Goal: Task Accomplishment & Management: Use online tool/utility

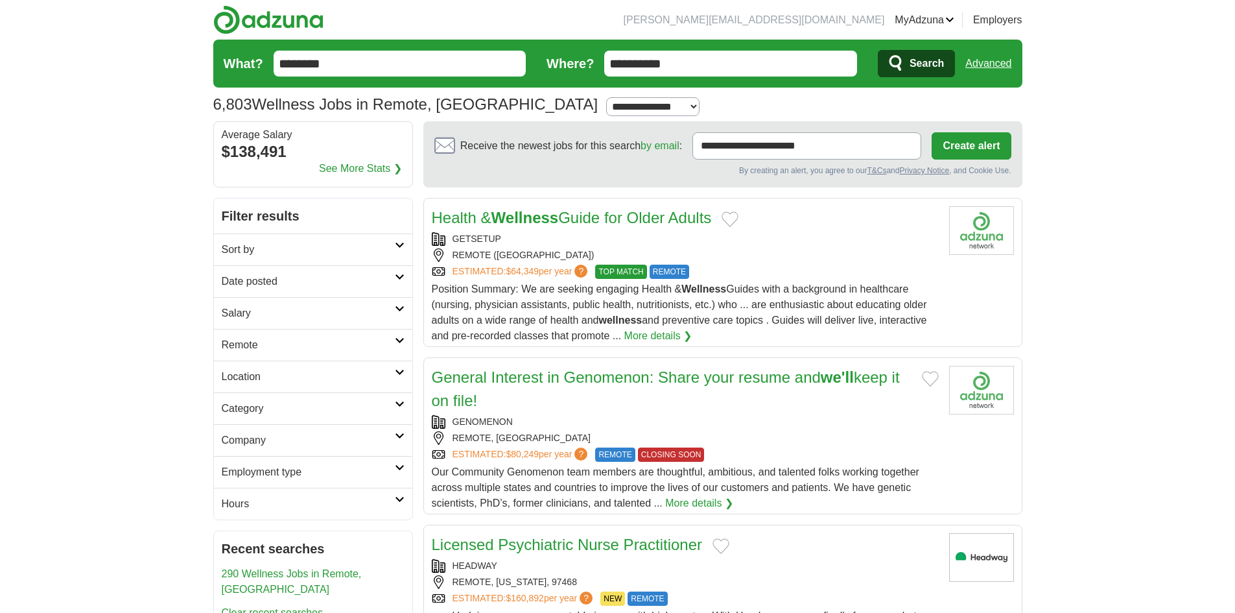
click at [565, 51] on form "**********" at bounding box center [617, 64] width 809 height 48
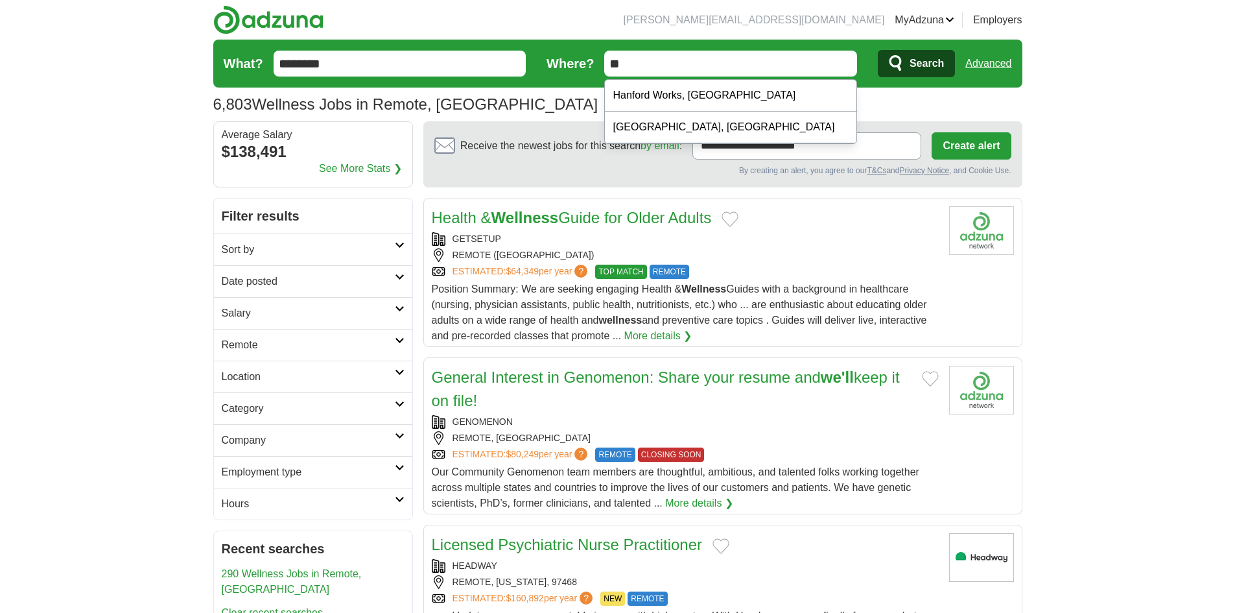
type input "*"
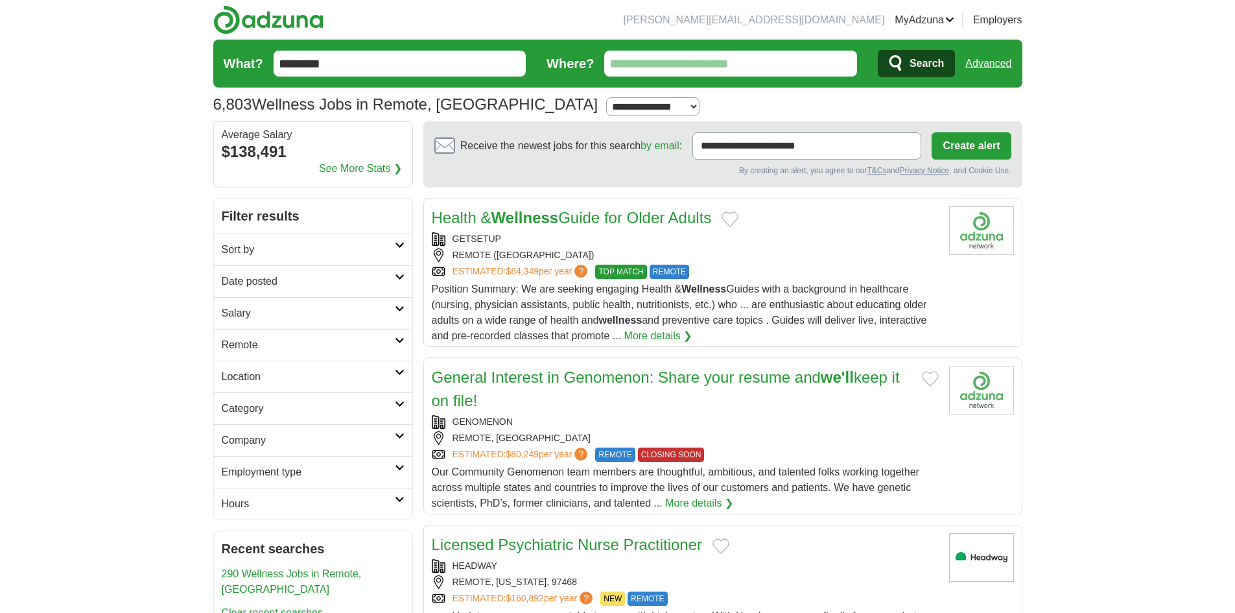
click at [924, 65] on span "Search" at bounding box center [927, 64] width 34 height 26
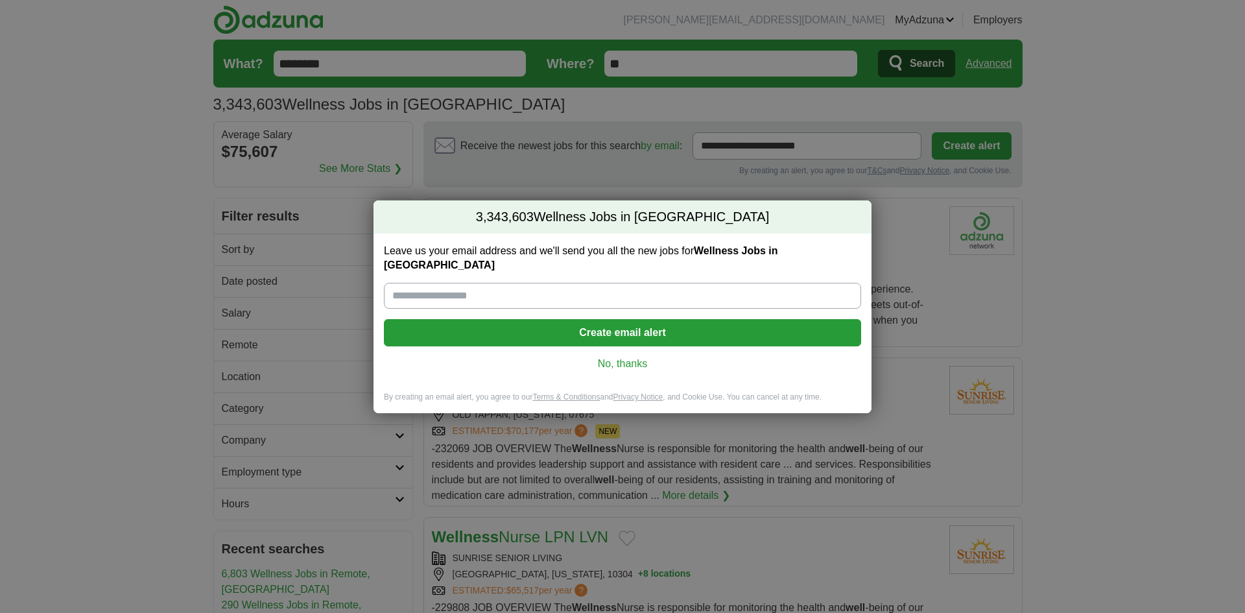
click at [624, 357] on link "No, thanks" at bounding box center [622, 364] width 456 height 14
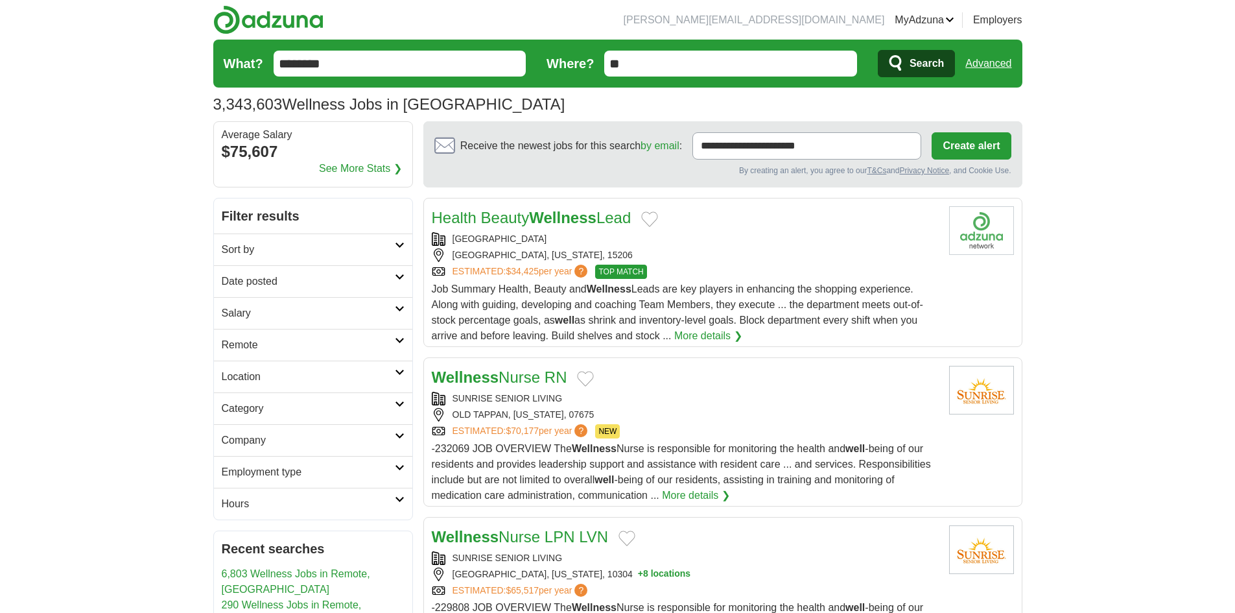
drag, startPoint x: 663, startPoint y: 65, endPoint x: 506, endPoint y: 71, distance: 157.0
click at [516, 75] on form "What? ******** Where? ** Search Advanced" at bounding box center [617, 64] width 809 height 48
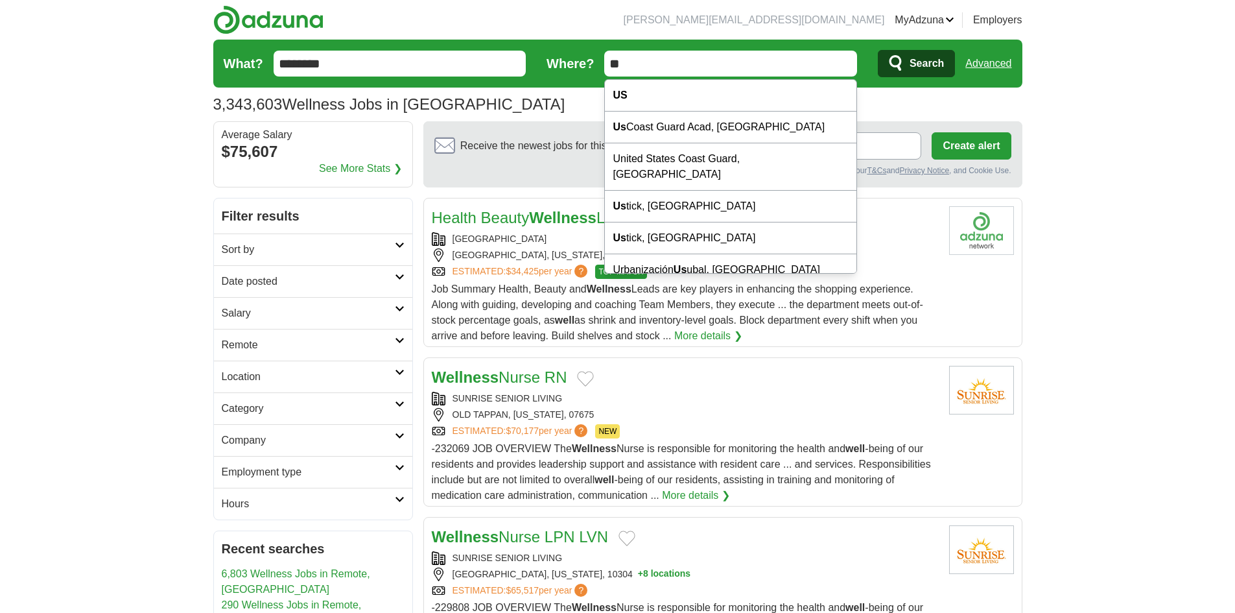
type input "*"
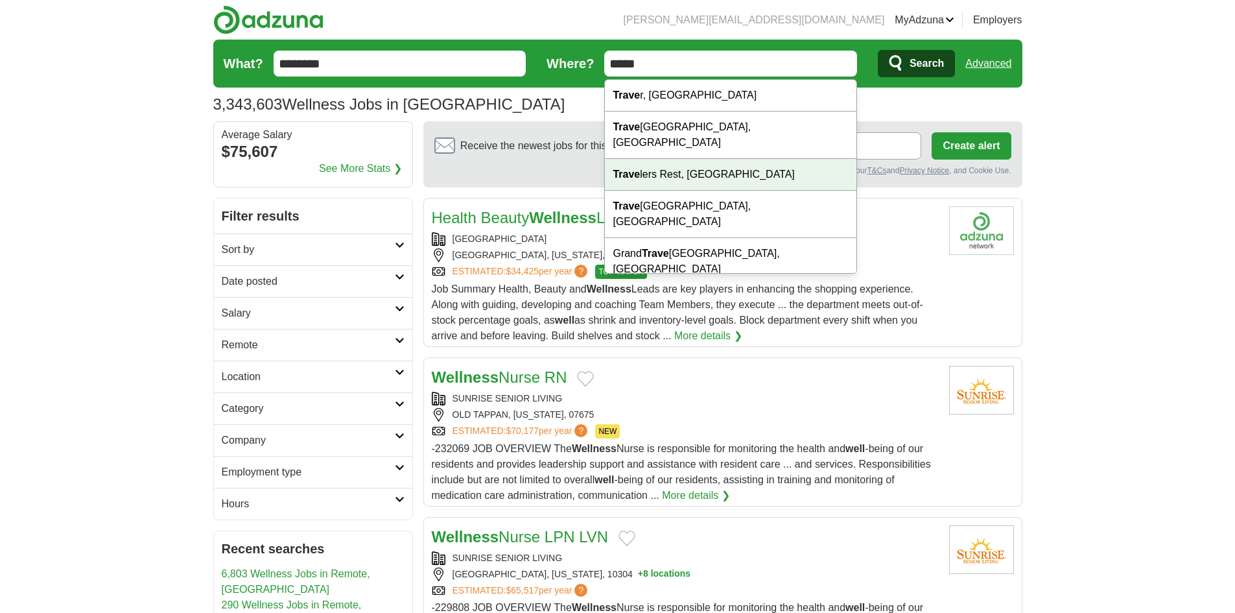
click at [681, 160] on div "Trave lers Rest, SC" at bounding box center [731, 175] width 252 height 32
type input "**********"
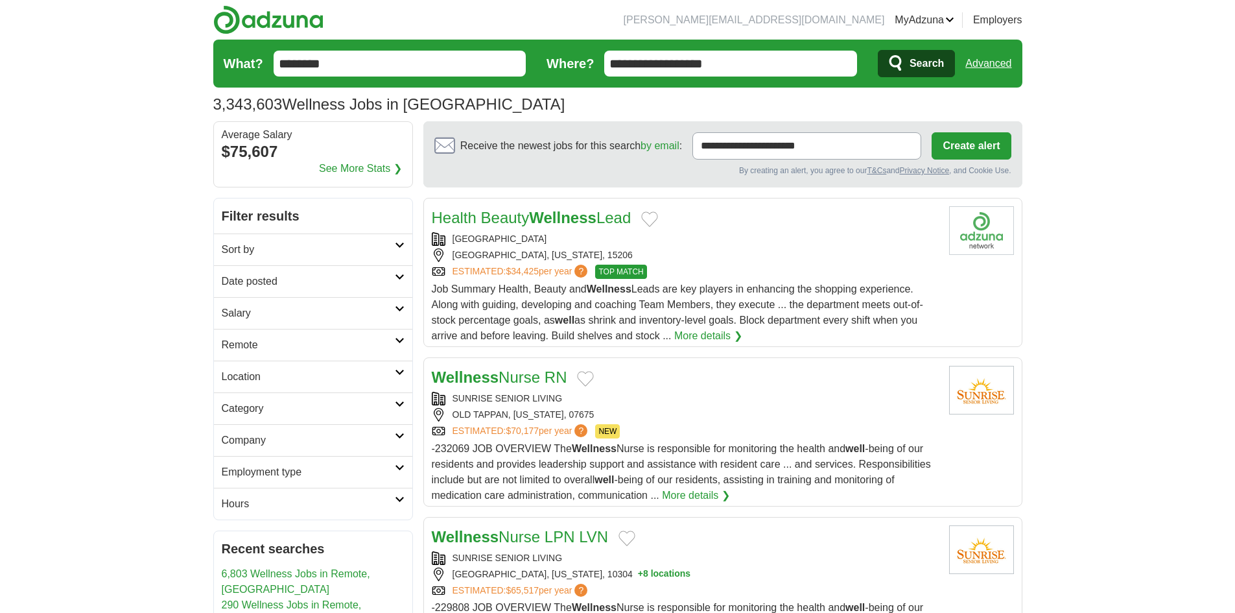
click at [920, 66] on span "Search" at bounding box center [927, 64] width 34 height 26
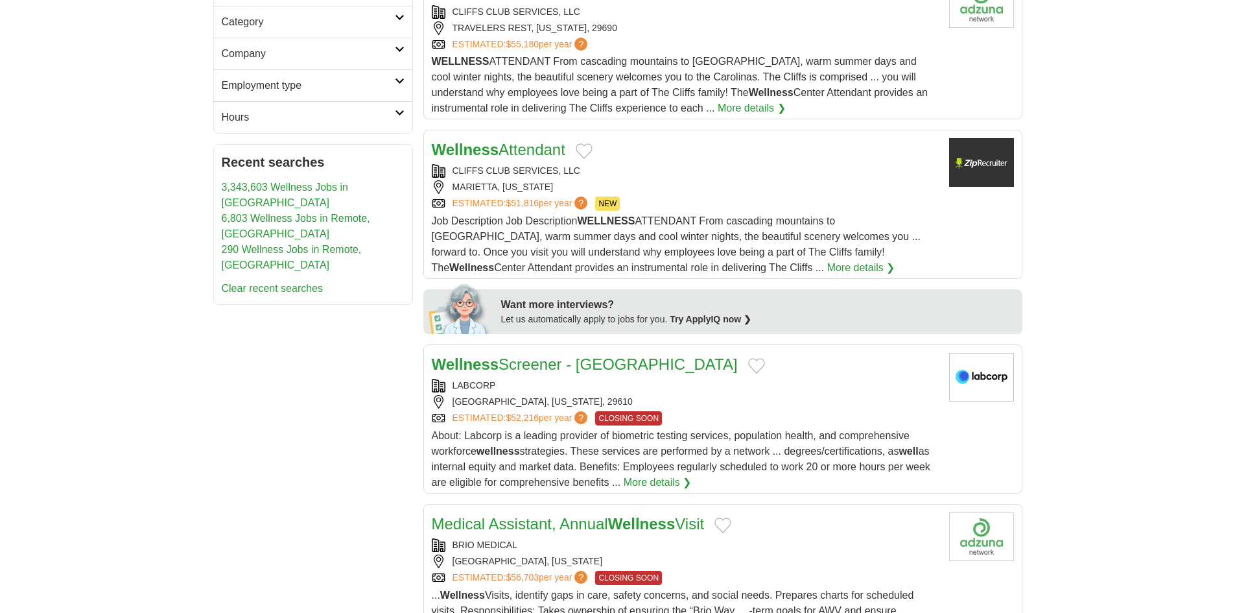
scroll to position [389, 0]
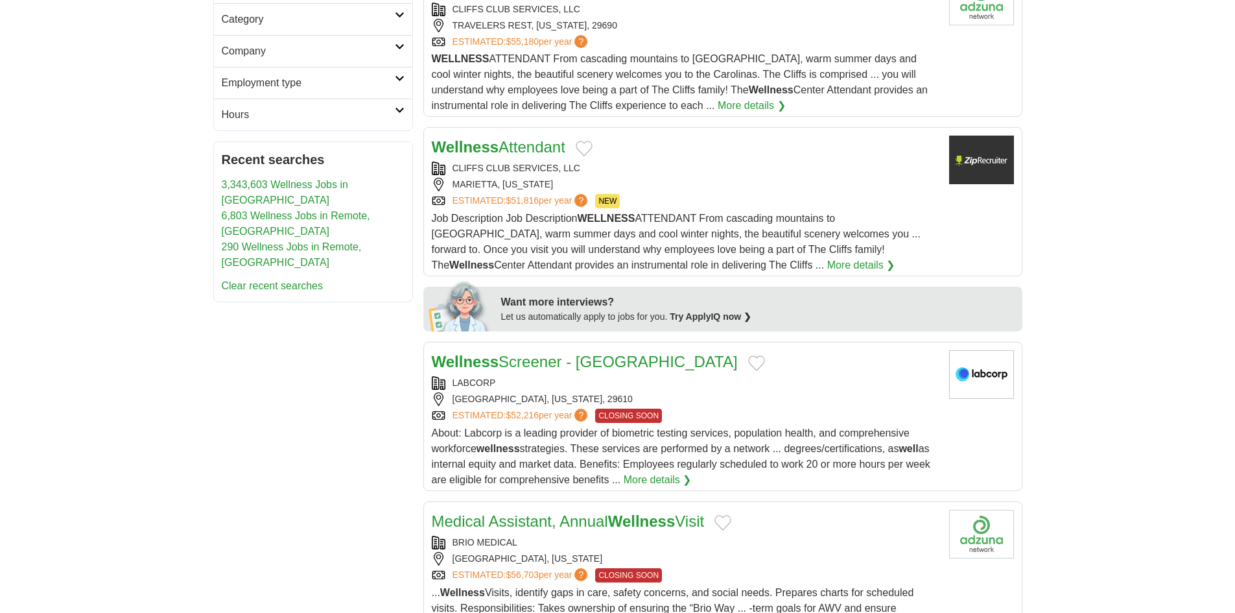
click at [506, 366] on link "Wellness Screener - Southeast Region" at bounding box center [585, 362] width 306 height 18
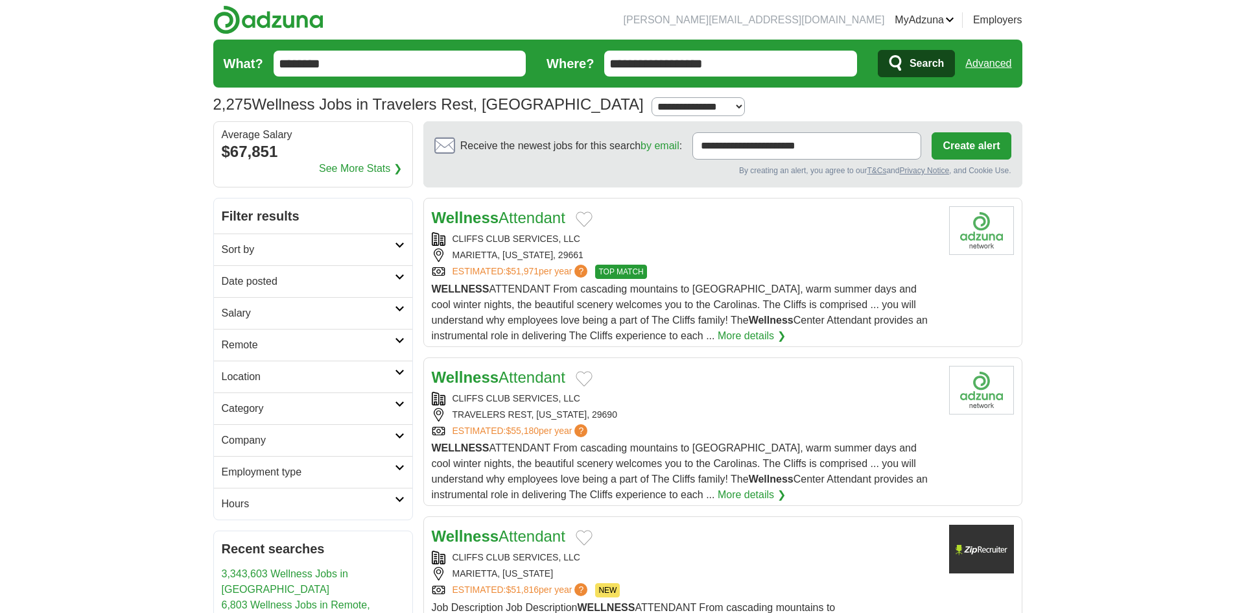
click at [989, 63] on link "Advanced" at bounding box center [988, 64] width 46 height 26
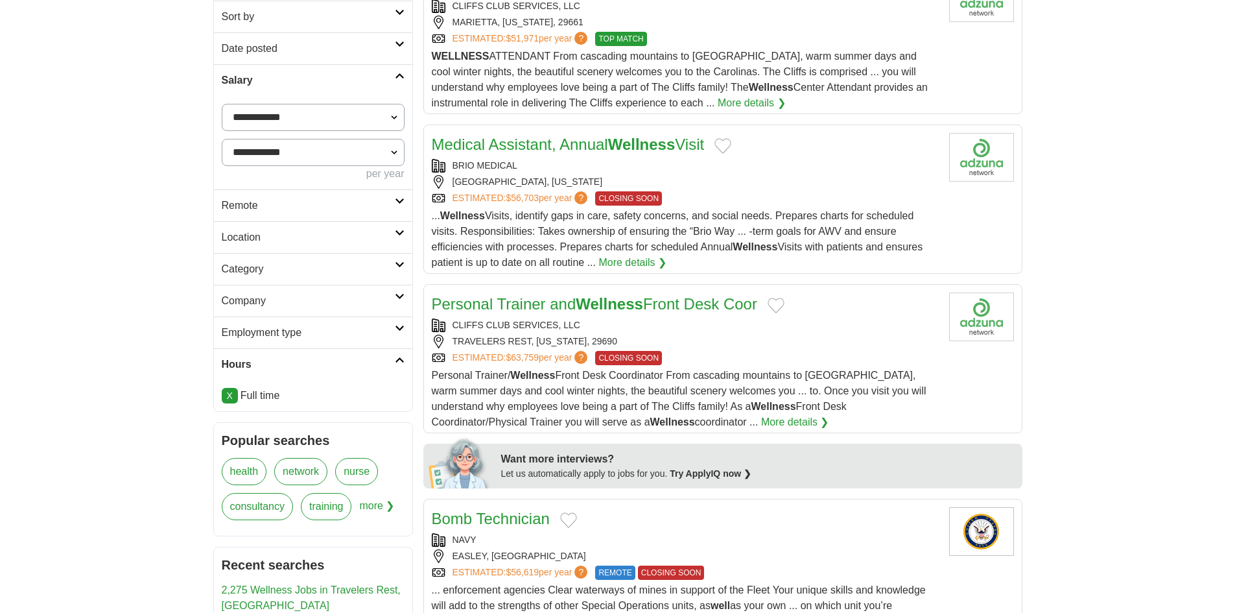
scroll to position [259, 0]
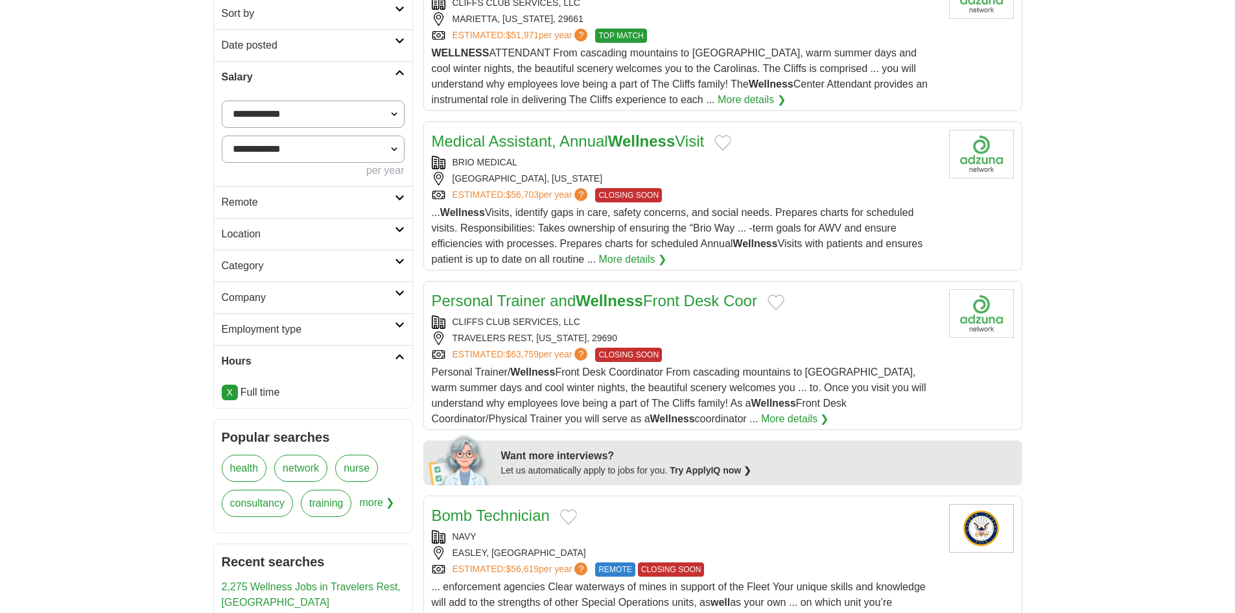
click at [506, 299] on link "Personal Trainer and Wellness Front Desk Coor" at bounding box center [594, 301] width 325 height 18
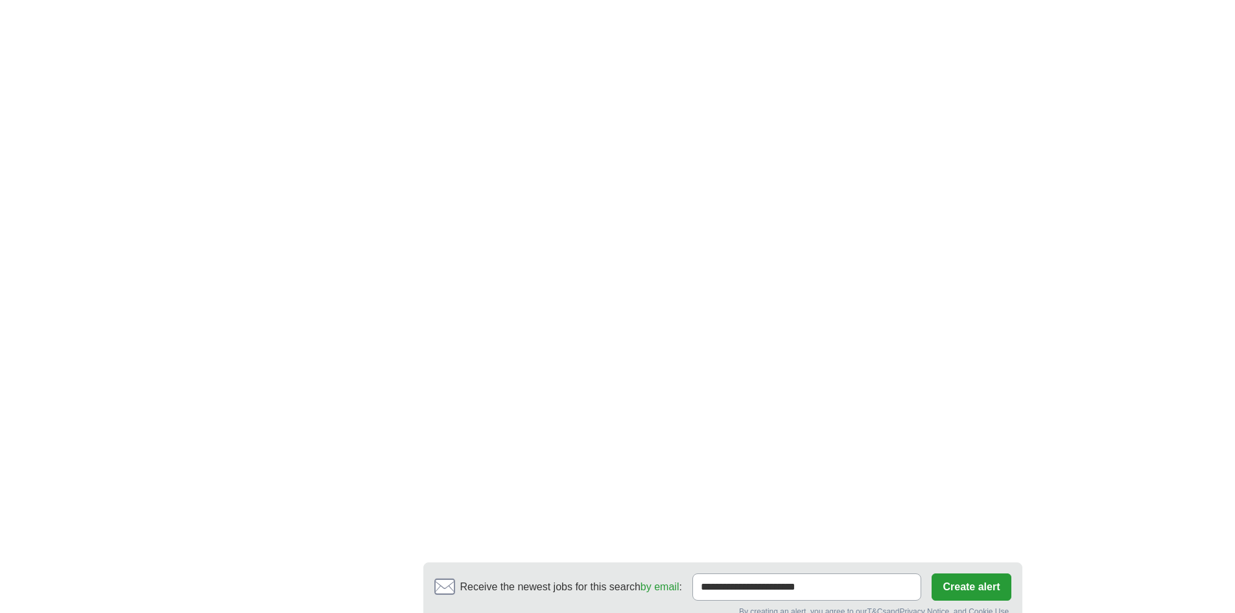
scroll to position [2010, 0]
